Goal: Find contact information: Find specific fact

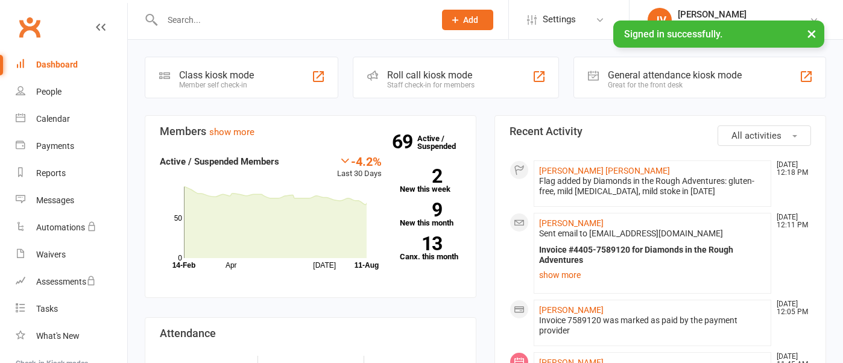
click at [182, 24] on input "text" at bounding box center [293, 19] width 268 height 17
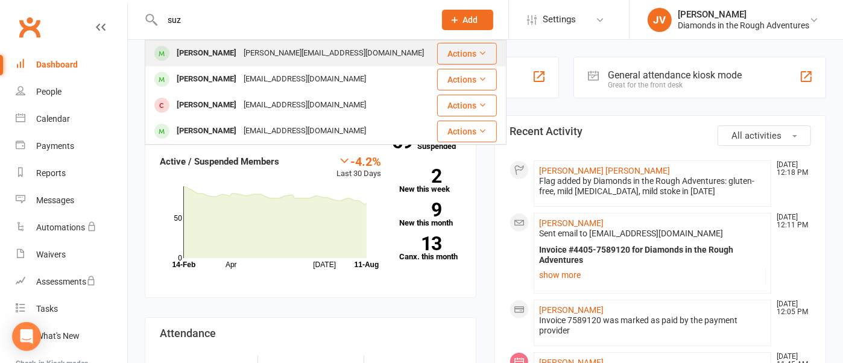
type input "suz"
click at [224, 51] on div "[PERSON_NAME]" at bounding box center [206, 53] width 67 height 17
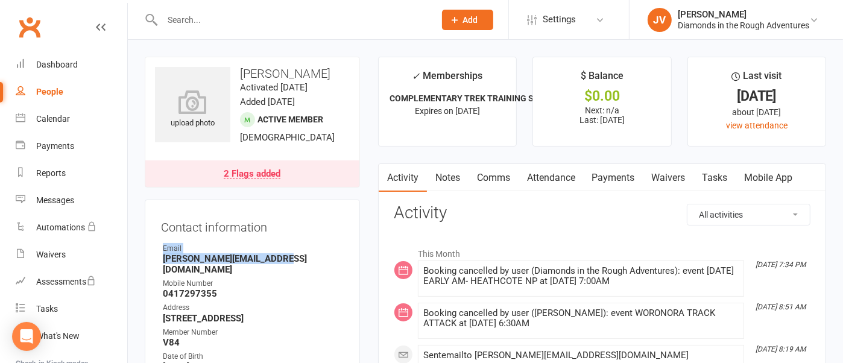
drag, startPoint x: 283, startPoint y: 259, endPoint x: 151, endPoint y: 250, distance: 131.7
click at [151, 250] on div "Contact information Owner Email [PERSON_NAME][EMAIL_ADDRESS][DOMAIN_NAME] Mobil…" at bounding box center [252, 320] width 215 height 241
click at [157, 249] on div "Contact information Owner Email [PERSON_NAME][EMAIL_ADDRESS][DOMAIN_NAME] Mobil…" at bounding box center [252, 320] width 215 height 241
drag, startPoint x: 283, startPoint y: 255, endPoint x: 159, endPoint y: 256, distance: 124.2
click at [159, 256] on div "Contact information Owner Email [PERSON_NAME][EMAIL_ADDRESS][DOMAIN_NAME] Mobil…" at bounding box center [252, 320] width 215 height 241
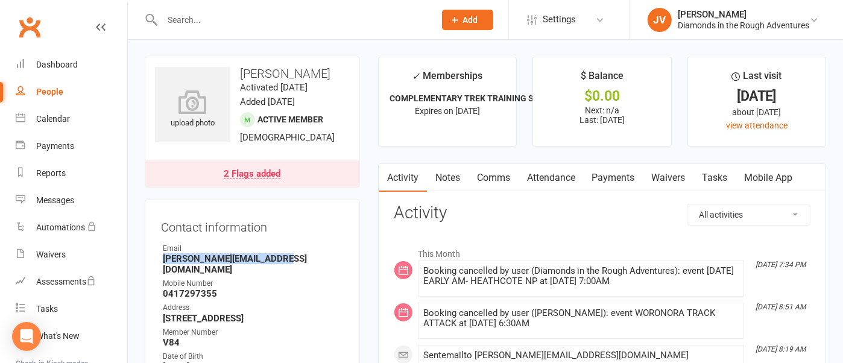
copy strong "[PERSON_NAME][EMAIL_ADDRESS][DOMAIN_NAME]"
click at [75, 69] on div "Dashboard" at bounding box center [57, 65] width 42 height 10
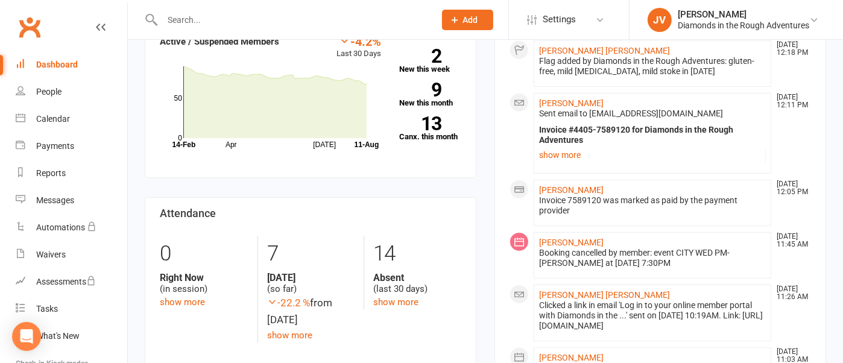
scroll to position [151, 0]
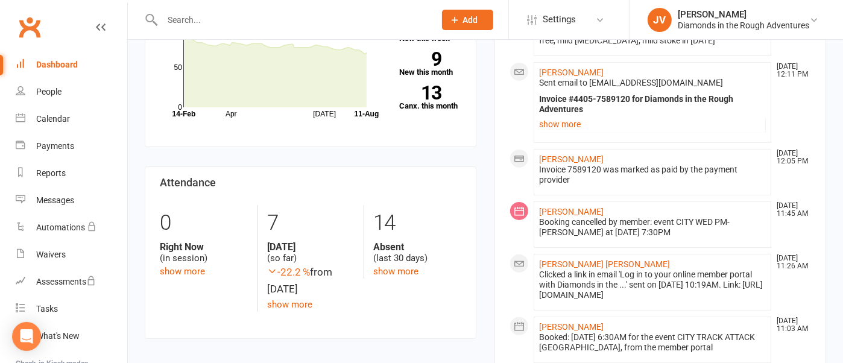
click at [61, 65] on div "Dashboard" at bounding box center [57, 65] width 42 height 10
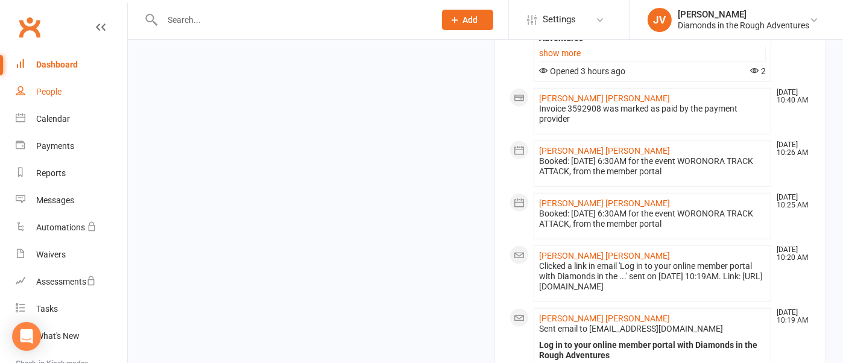
scroll to position [840, 0]
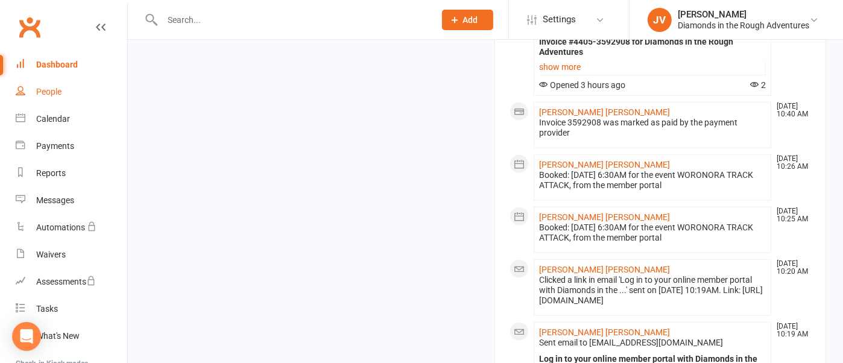
click at [57, 87] on div "People" at bounding box center [48, 92] width 25 height 10
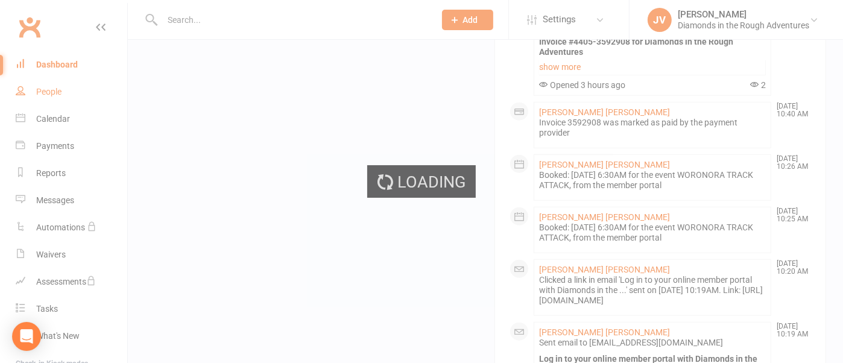
select select "100"
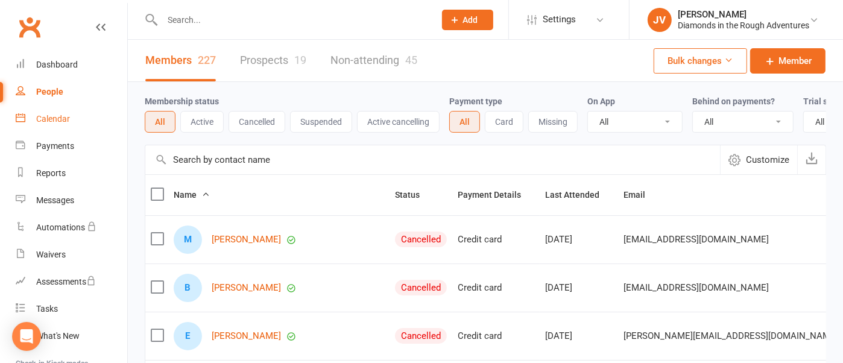
click at [50, 118] on div "Calendar" at bounding box center [53, 119] width 34 height 10
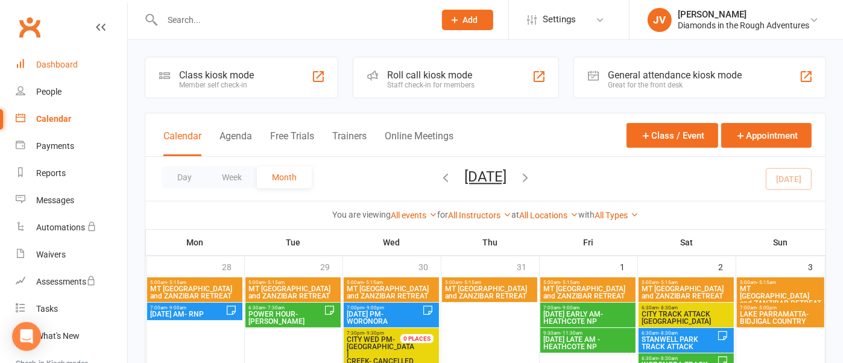
click at [46, 55] on link "Dashboard" at bounding box center [72, 64] width 112 height 27
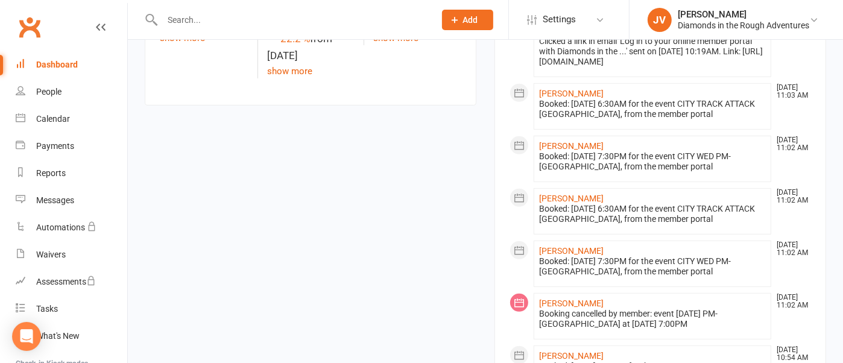
scroll to position [377, 0]
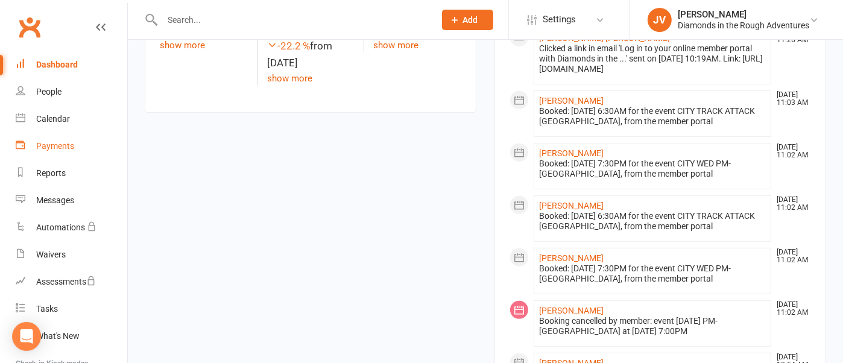
click at [71, 143] on div "Payments" at bounding box center [55, 146] width 38 height 10
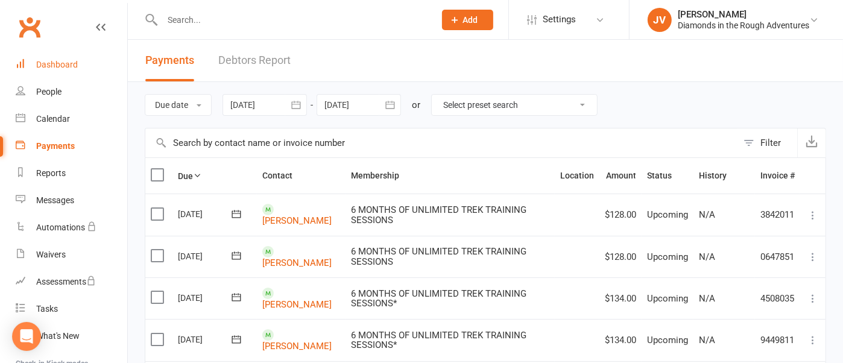
click at [55, 57] on link "Dashboard" at bounding box center [72, 64] width 112 height 27
